Goal: Information Seeking & Learning: Compare options

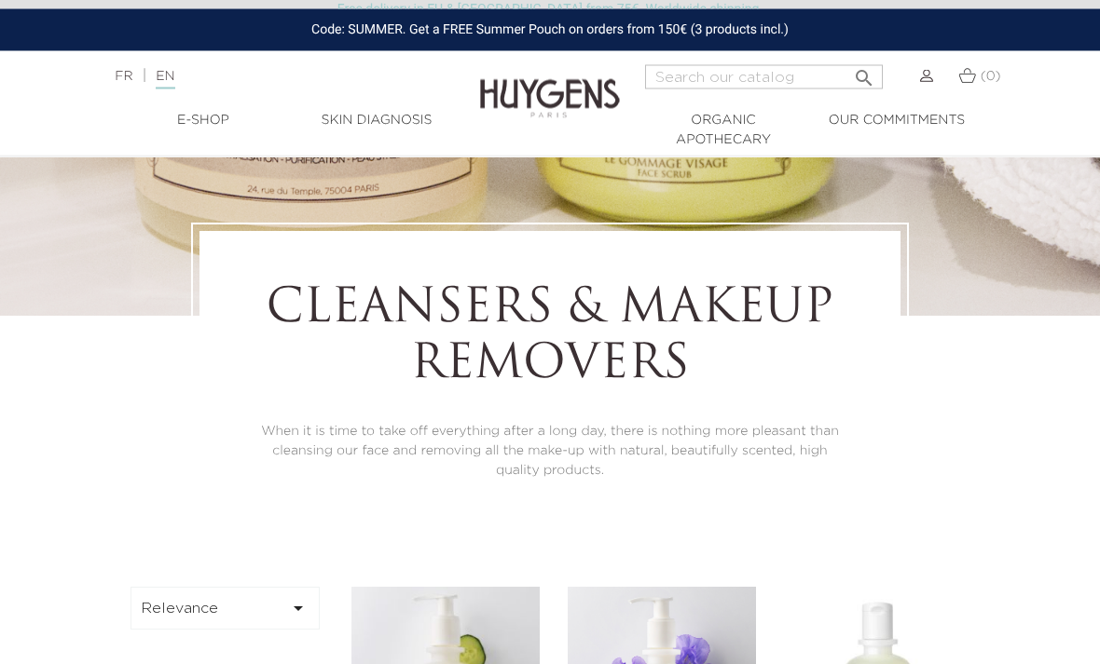
scroll to position [184, 0]
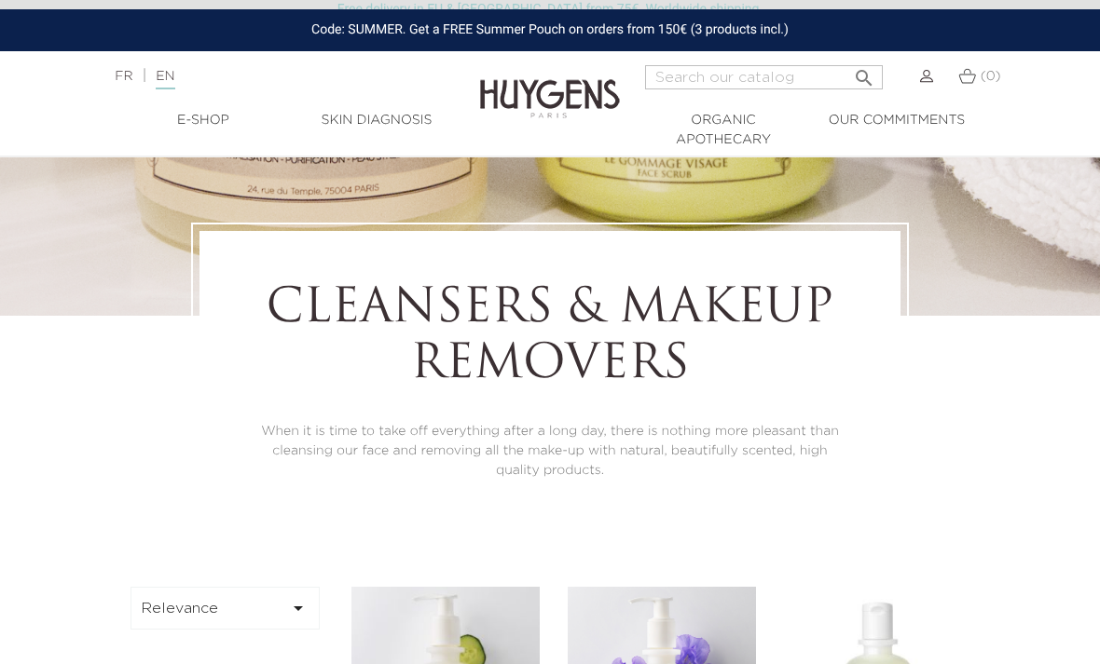
click at [174, 85] on link "EN" at bounding box center [165, 80] width 19 height 20
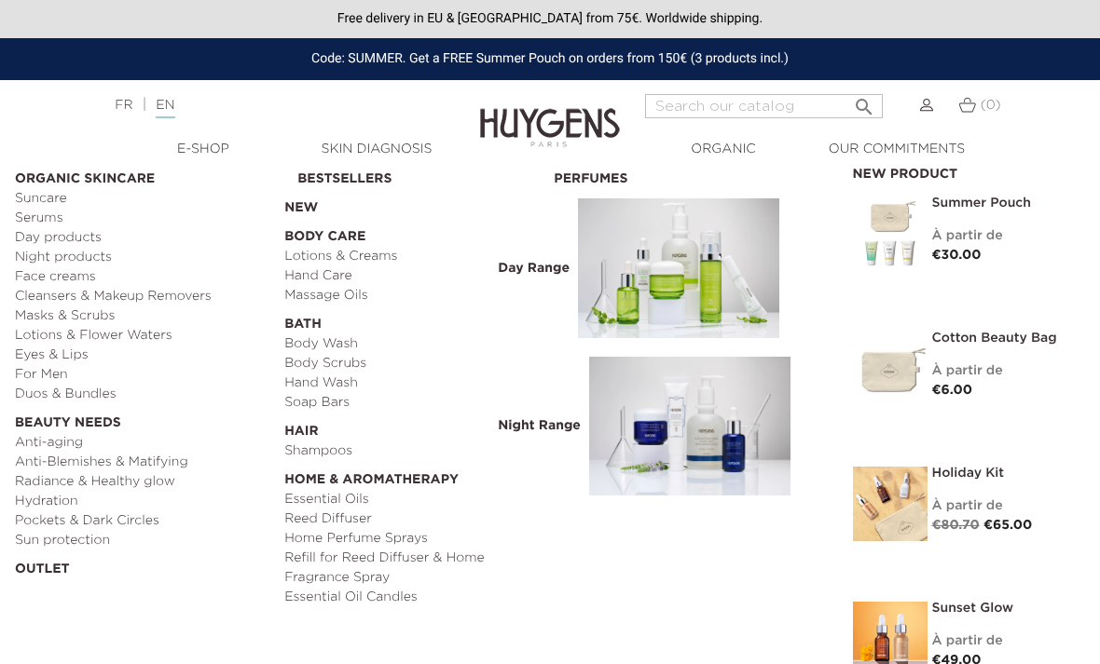
click at [48, 218] on link "Serums" at bounding box center [143, 219] width 256 height 20
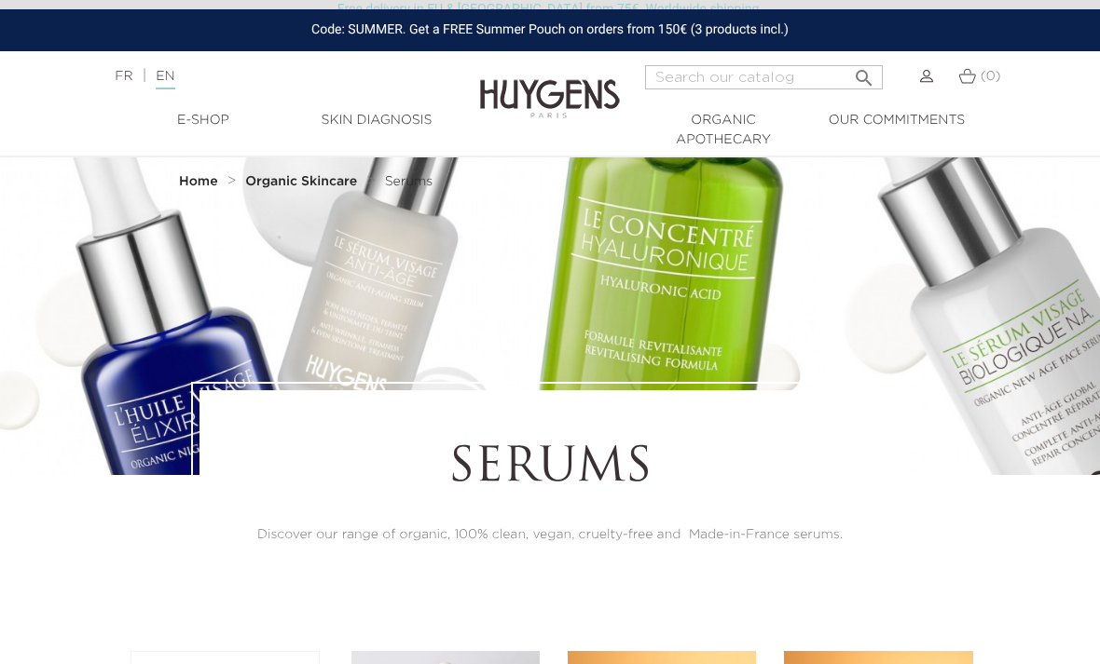
scroll to position [27, 0]
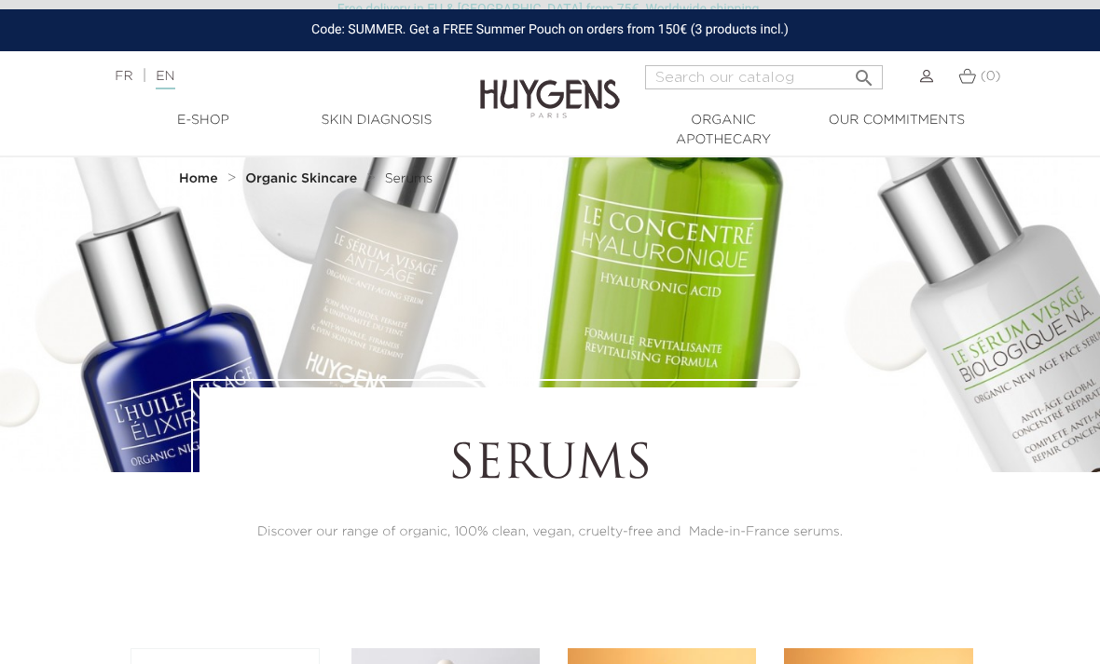
click at [678, 293] on div at bounding box center [550, 306] width 1100 height 333
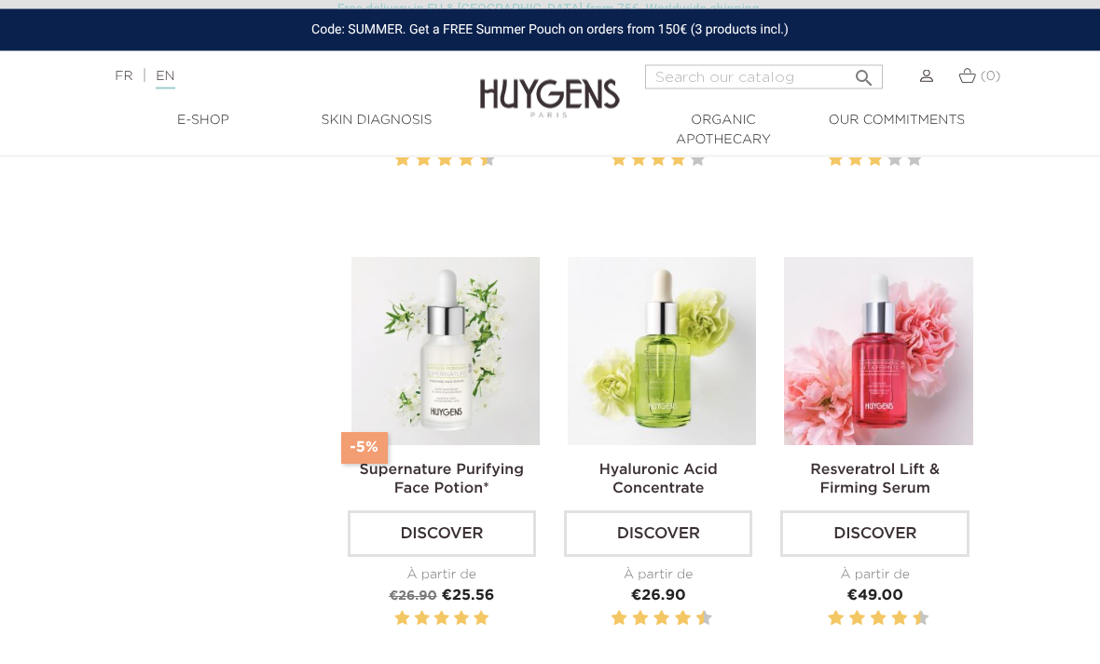
scroll to position [878, 0]
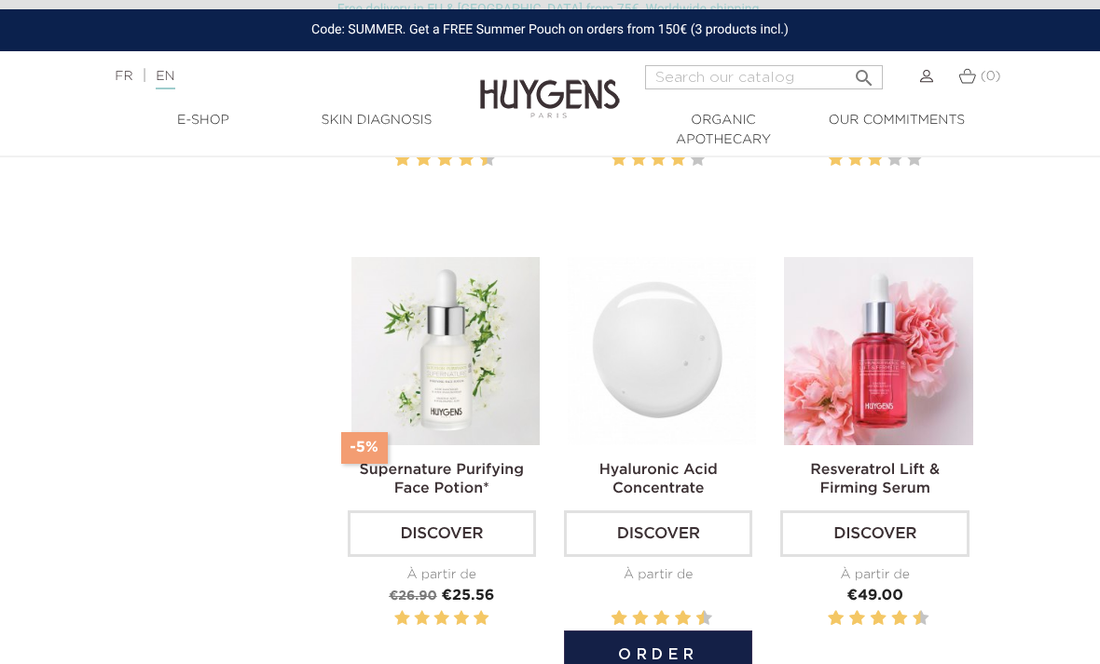
click at [678, 422] on img at bounding box center [662, 351] width 188 height 188
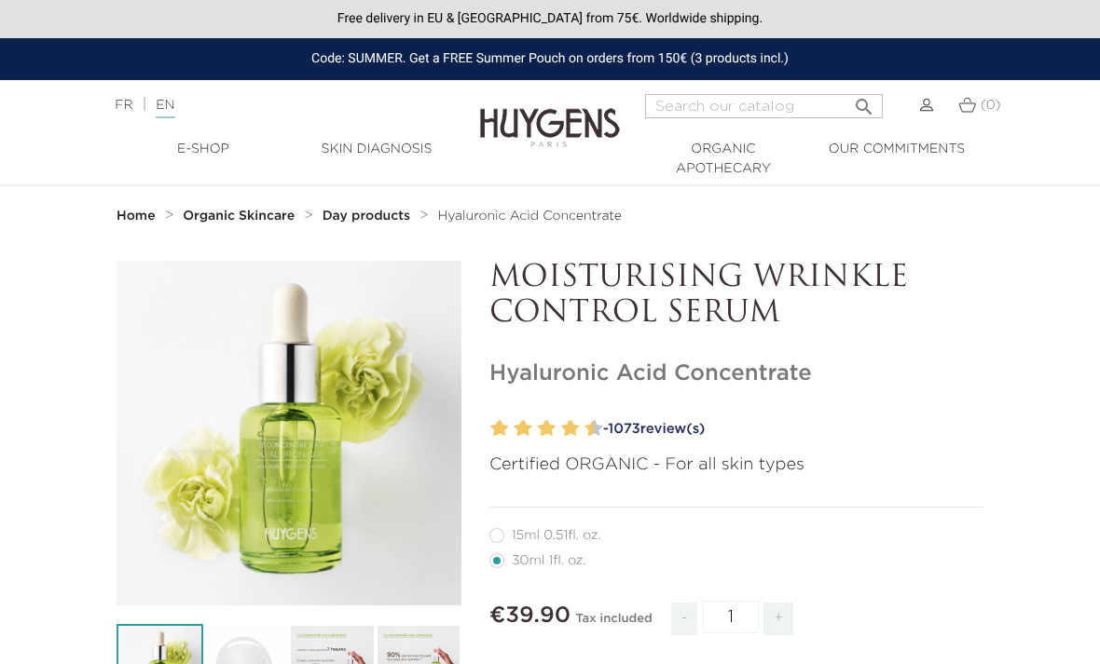
click at [653, 421] on link "- 1073 review(s)" at bounding box center [789, 430] width 387 height 28
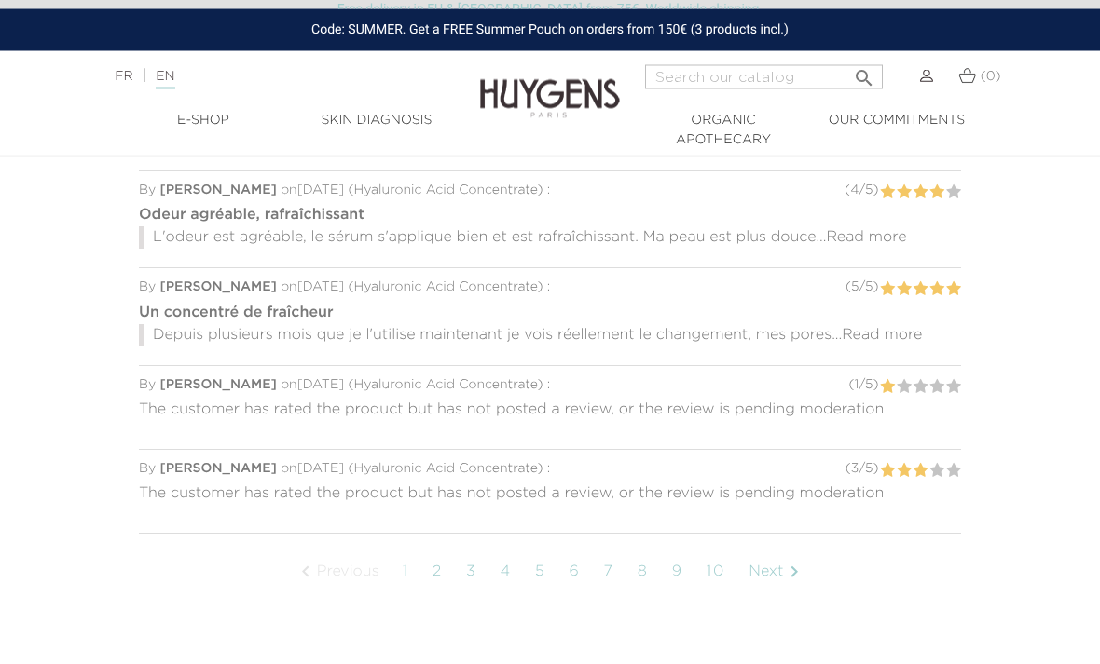
scroll to position [1614, 0]
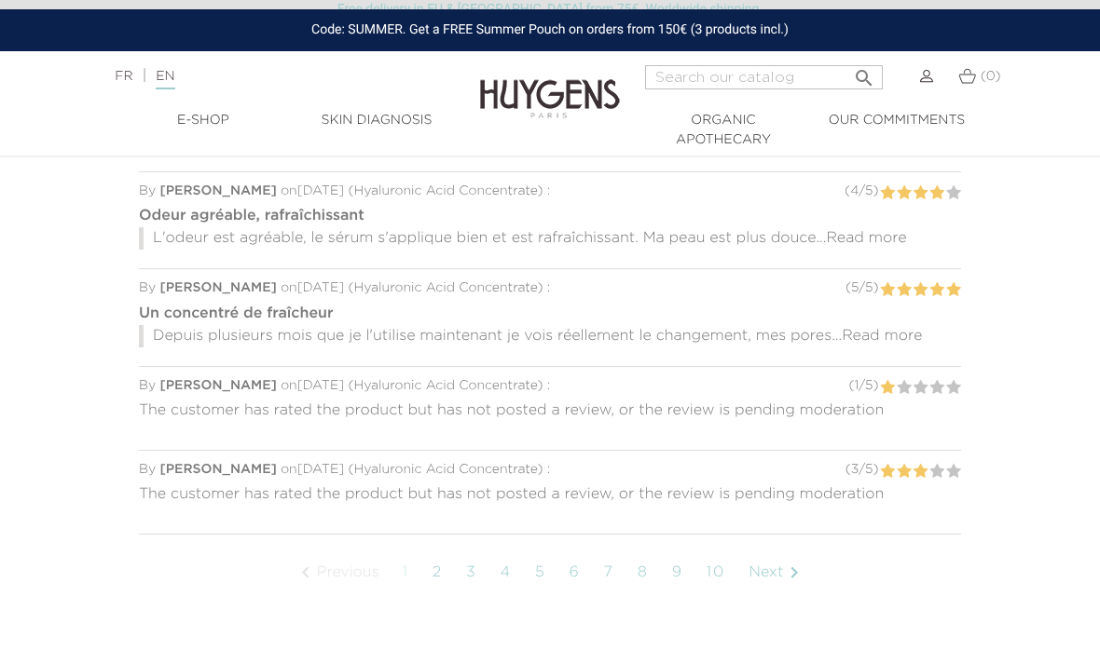
click at [447, 561] on link "2" at bounding box center [437, 573] width 29 height 47
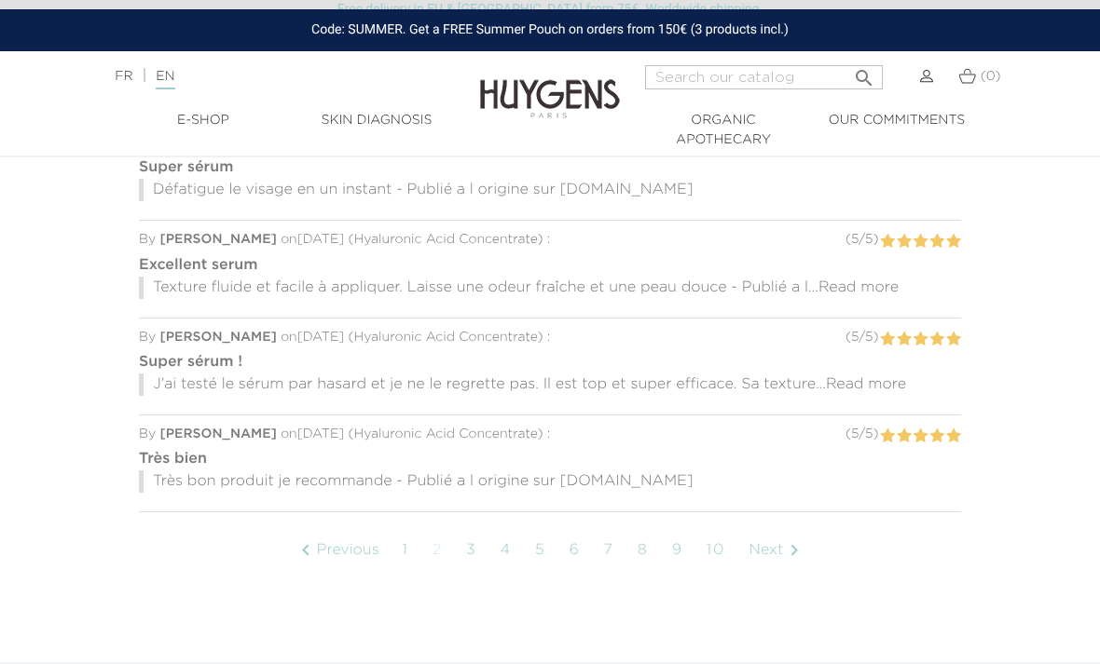
scroll to position [1682, 0]
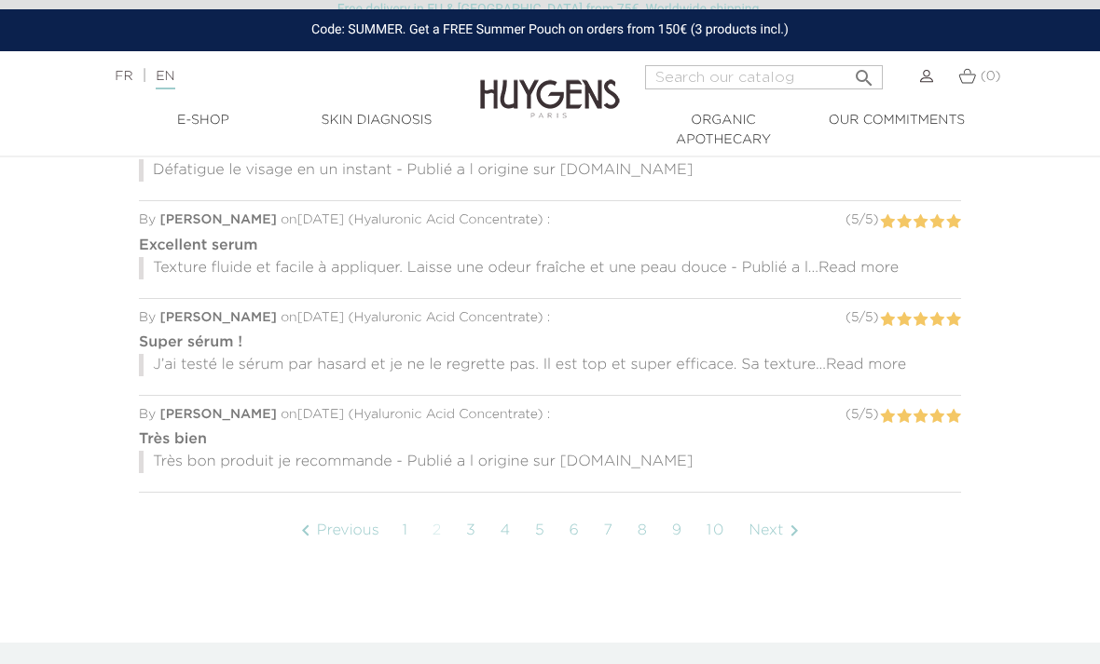
click at [482, 523] on link "3" at bounding box center [472, 531] width 30 height 47
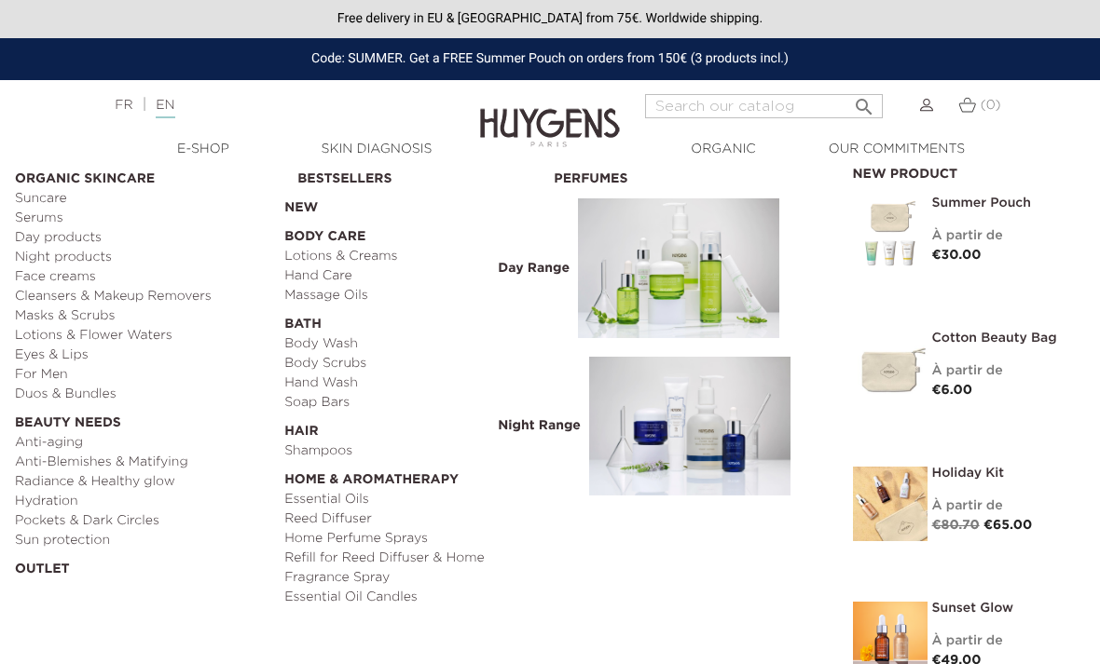
click at [69, 279] on link "Face creams" at bounding box center [143, 277] width 256 height 20
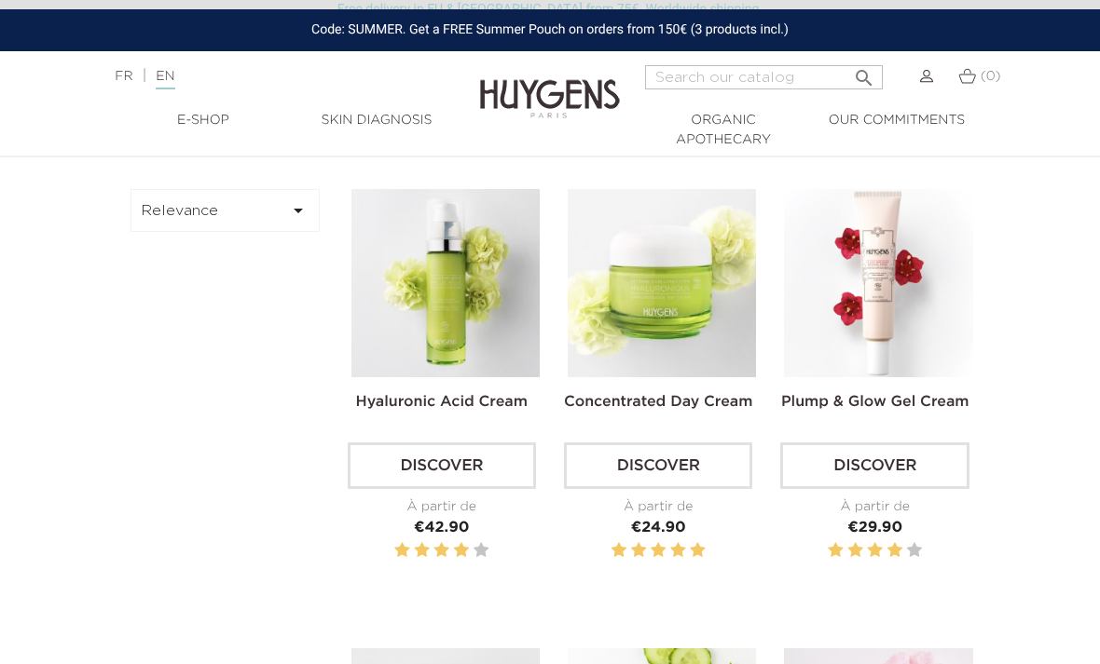
scroll to position [519, 0]
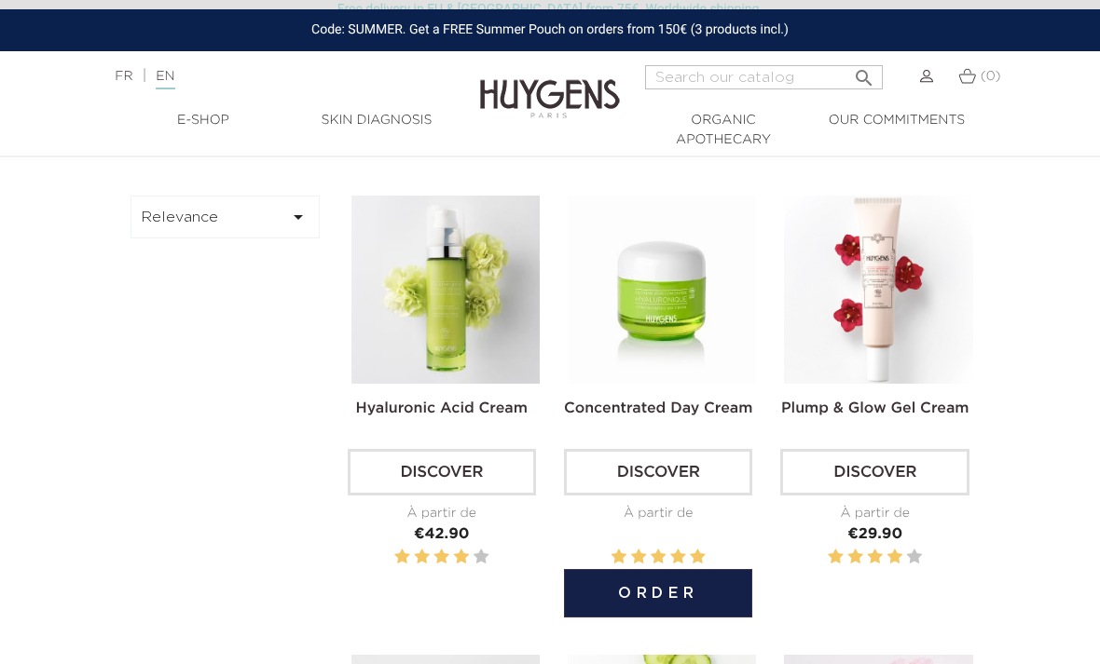
click at [661, 475] on link "Discover" at bounding box center [658, 472] width 188 height 47
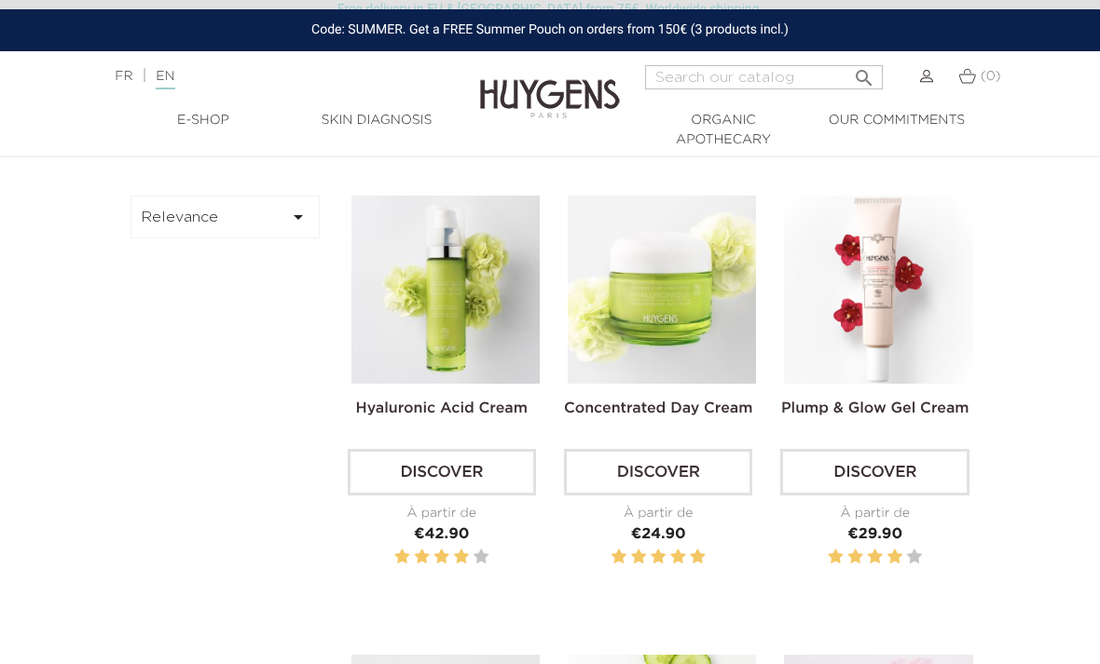
scroll to position [515, 0]
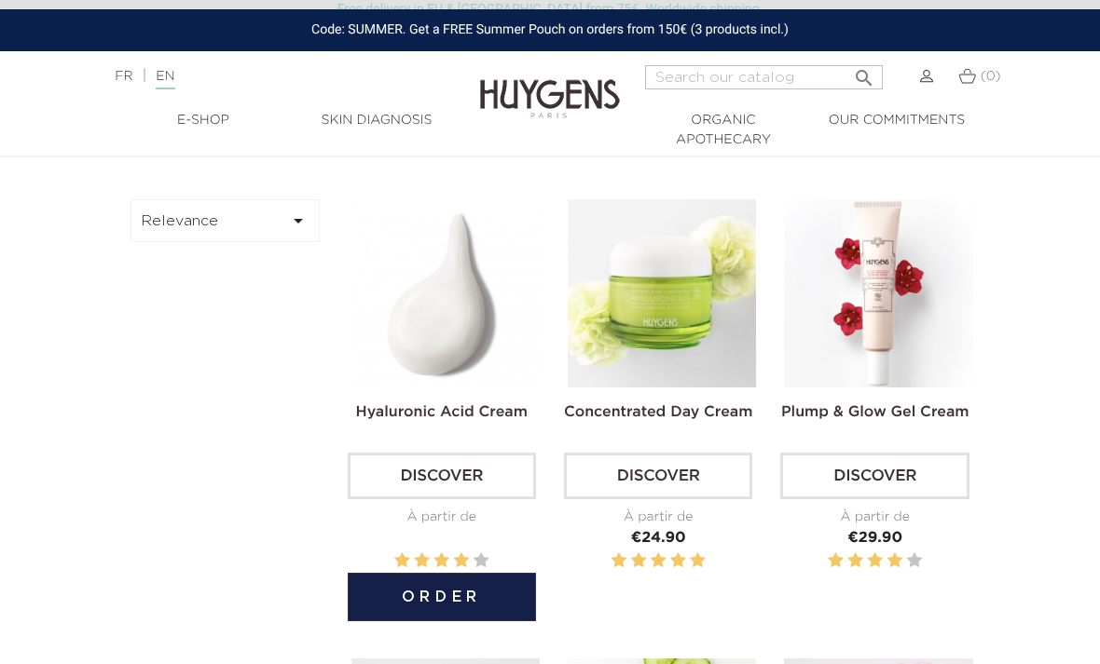
click at [453, 482] on link "Discover" at bounding box center [442, 476] width 188 height 47
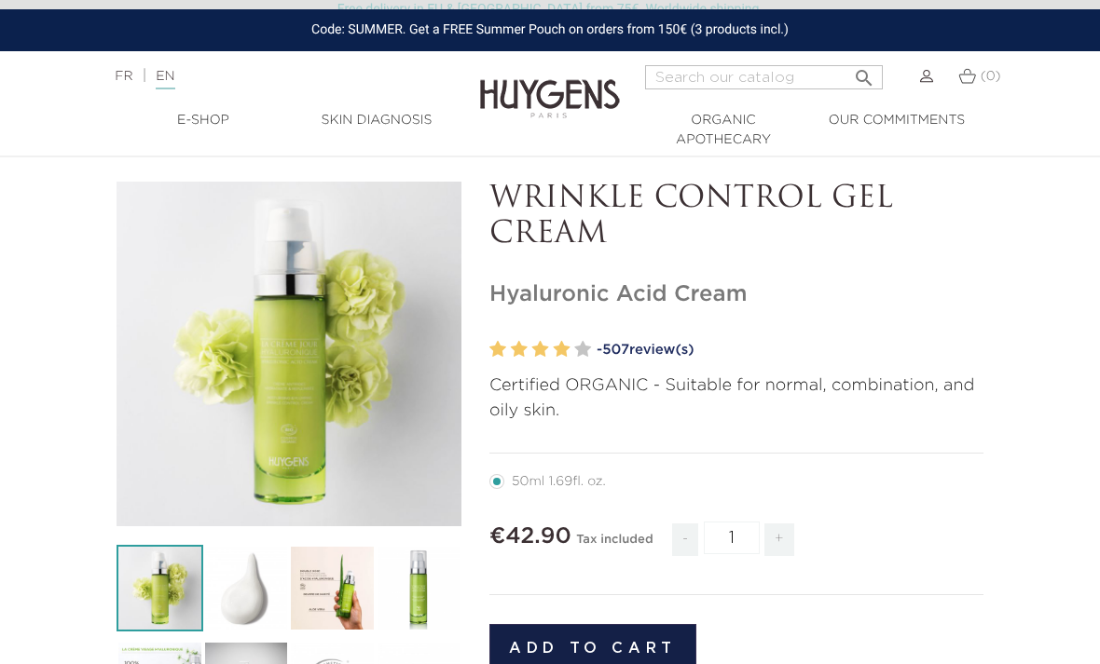
scroll to position [58, 0]
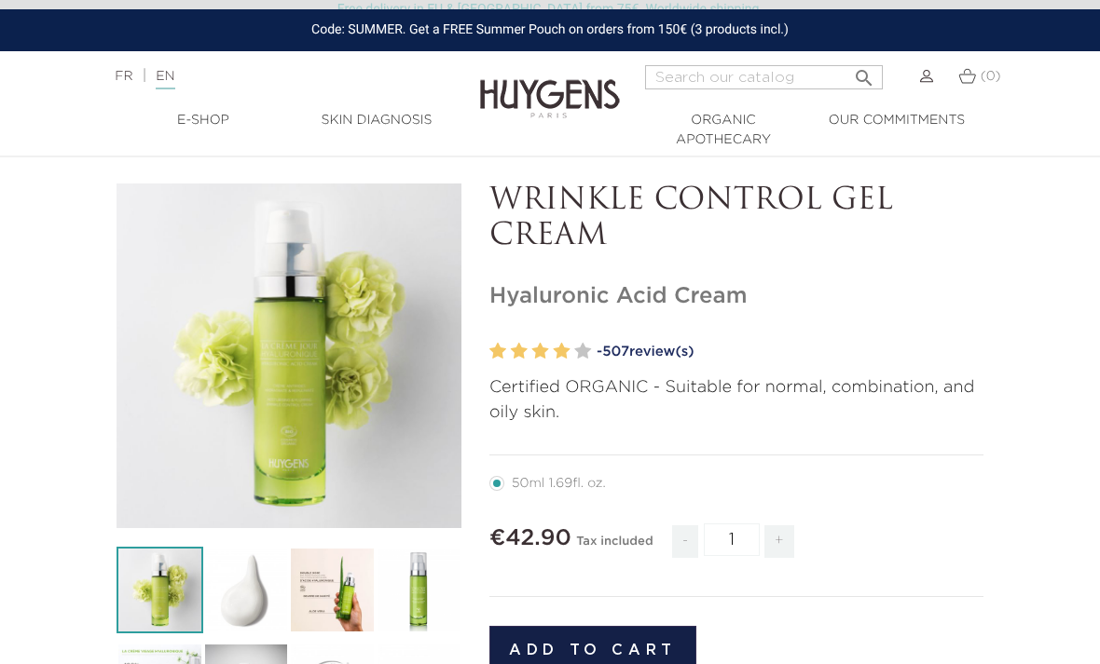
click at [651, 356] on link "- 507 review(s)" at bounding box center [789, 352] width 387 height 28
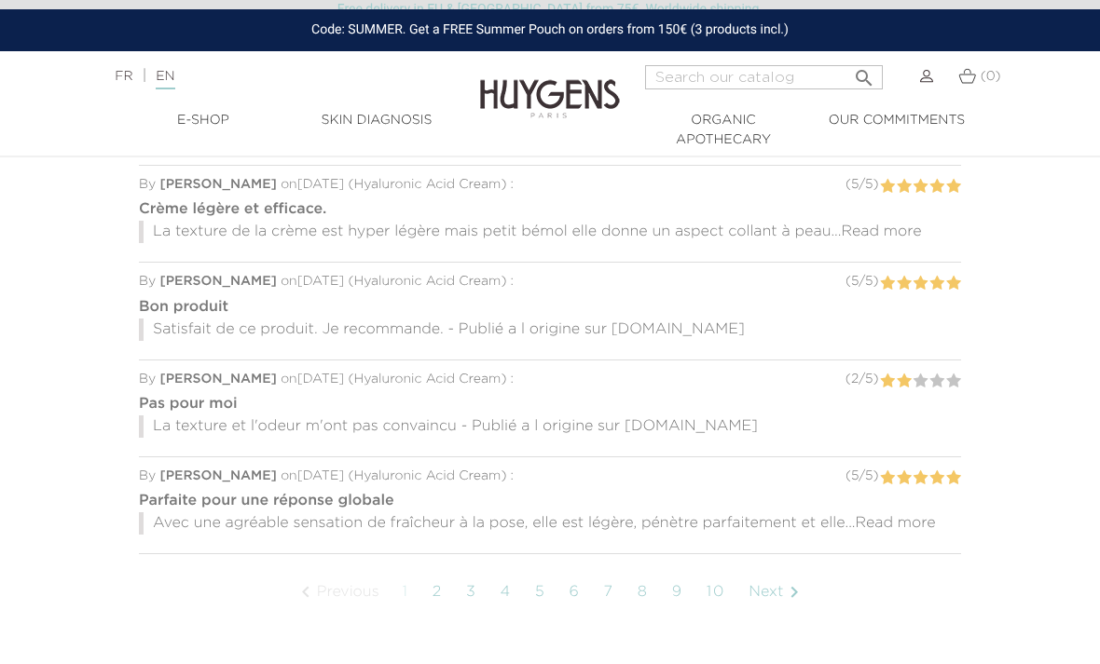
scroll to position [1644, 0]
click at [450, 586] on link "2" at bounding box center [437, 594] width 29 height 47
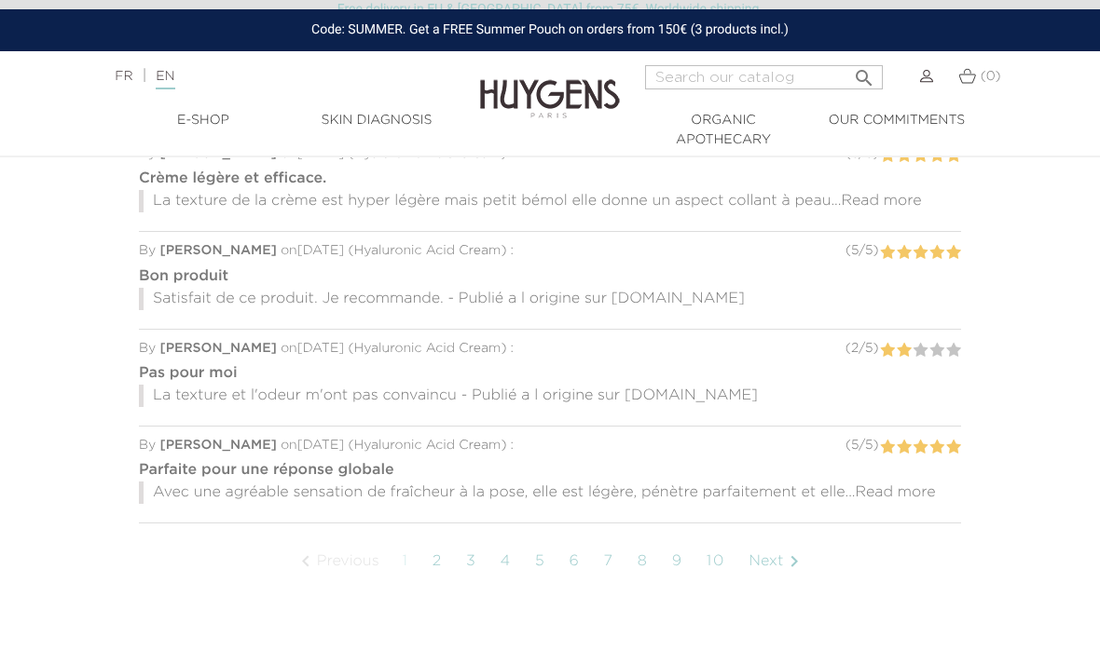
scroll to position [58, 0]
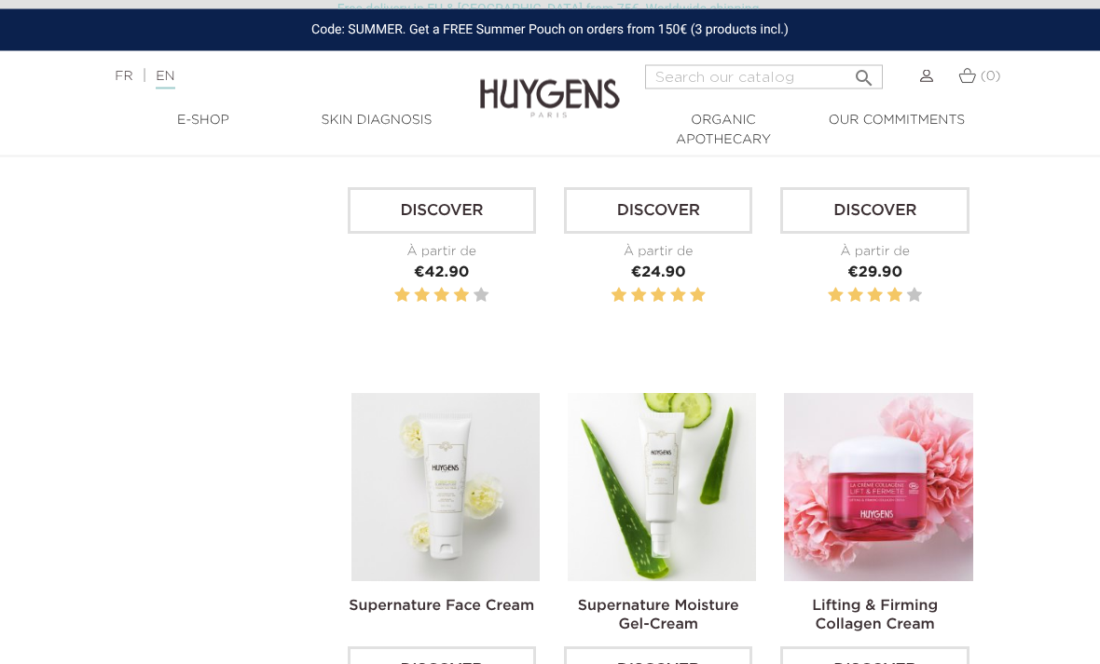
scroll to position [781, 0]
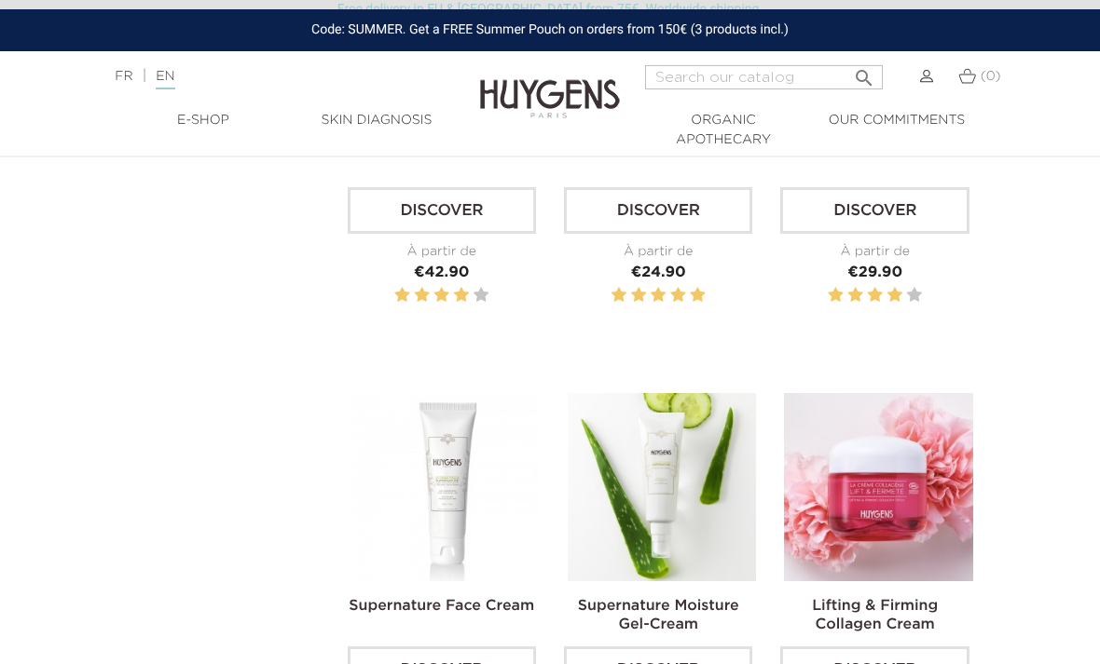
click at [458, 664] on link "Discover" at bounding box center [442, 670] width 188 height 47
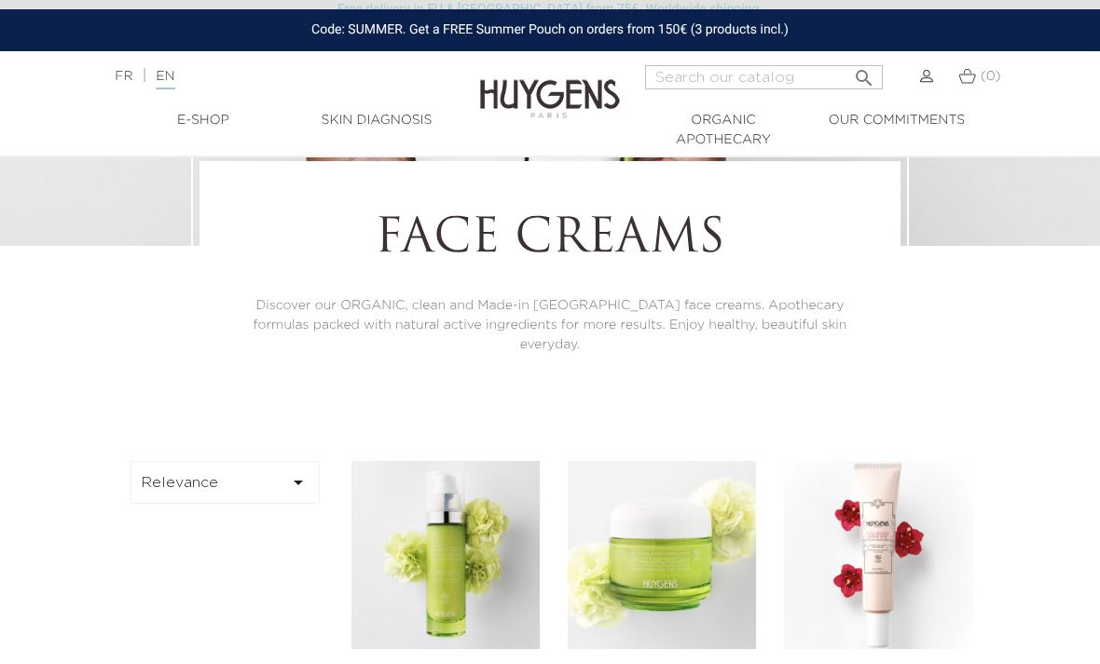
scroll to position [271, 0]
